Goal: Find specific page/section: Find specific page/section

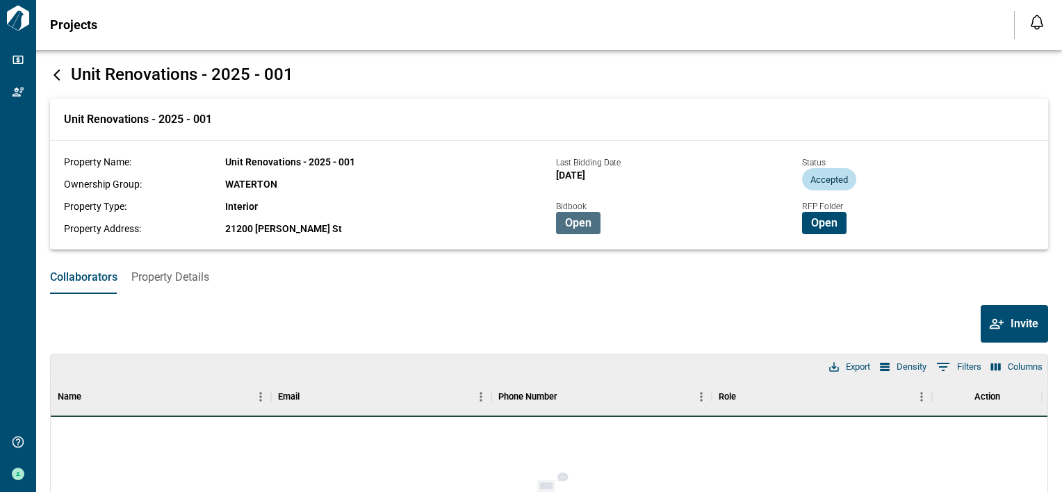
click at [582, 228] on span "Open" at bounding box center [578, 223] width 26 height 14
